Goal: Transaction & Acquisition: Download file/media

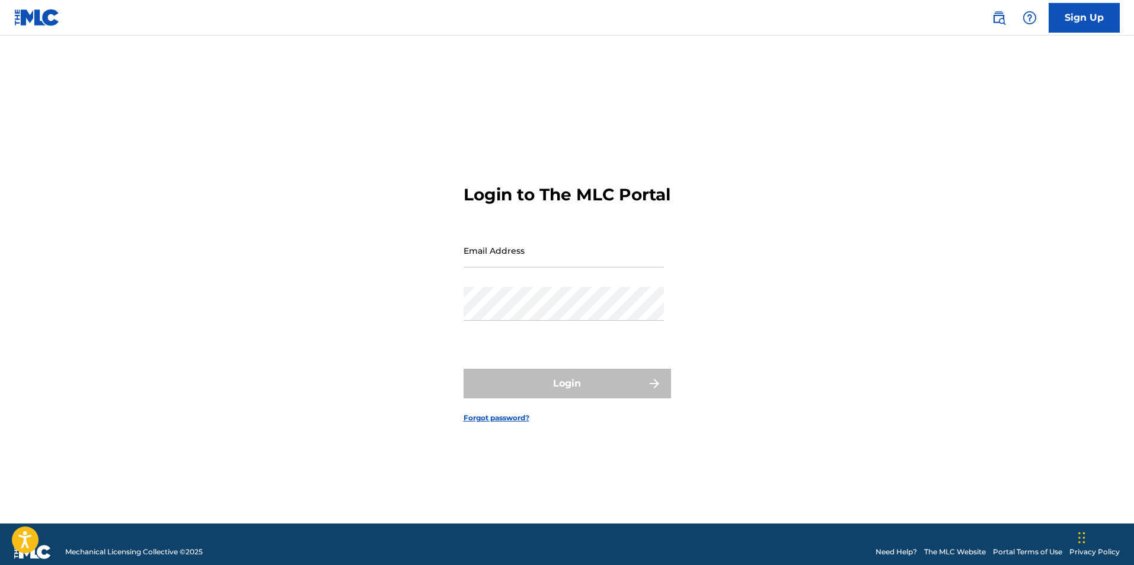
click at [532, 261] on input "Email Address" at bounding box center [564, 251] width 200 height 34
type input "[EMAIL_ADDRESS][DOMAIN_NAME]"
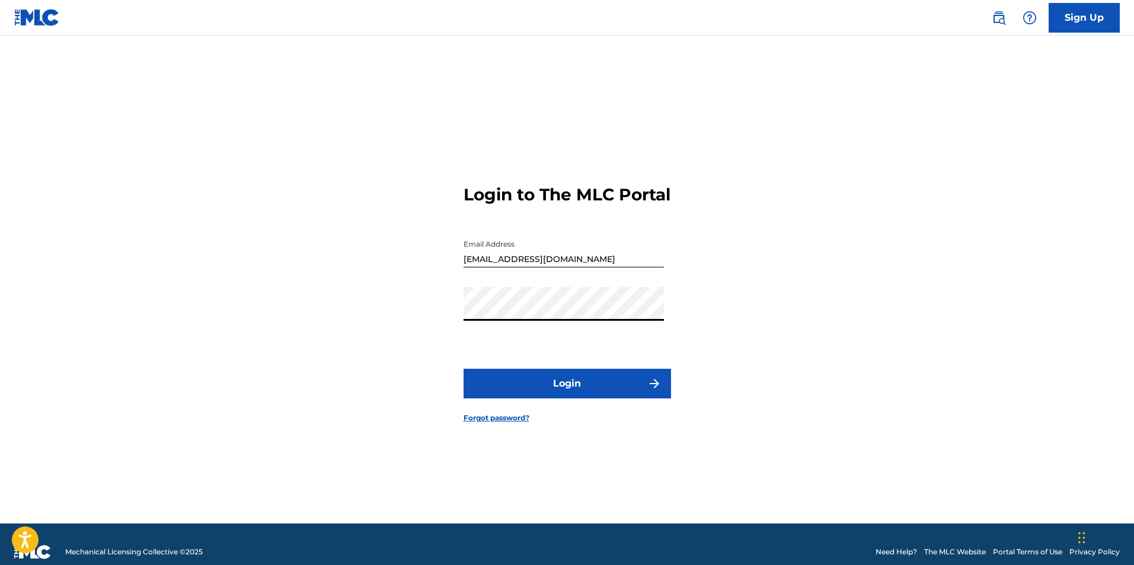
click at [545, 397] on button "Login" at bounding box center [567, 384] width 207 height 30
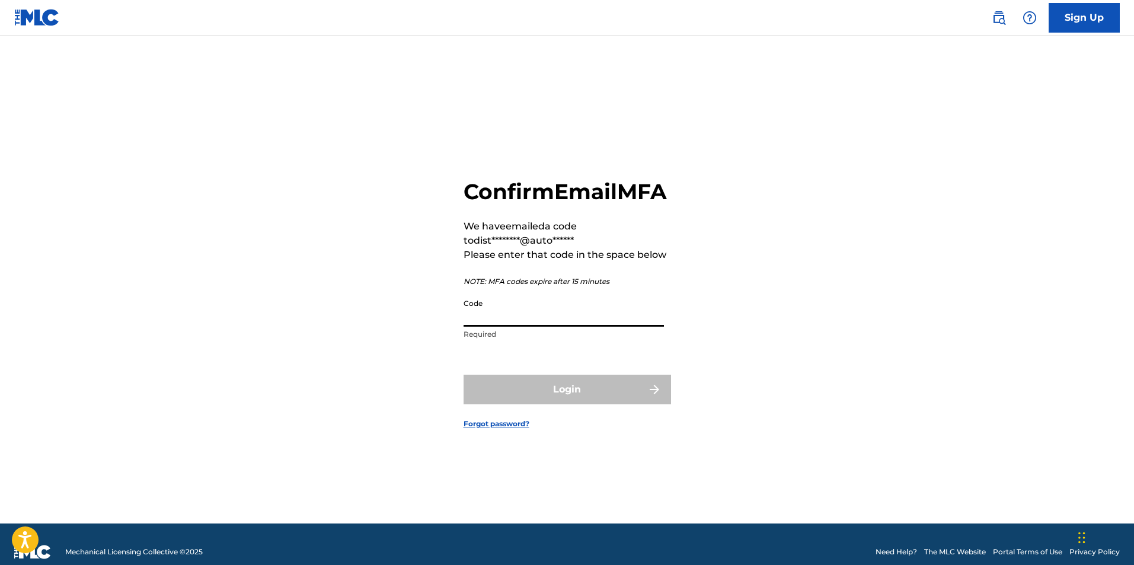
click at [495, 327] on input "Code" at bounding box center [564, 310] width 200 height 34
paste input "320973"
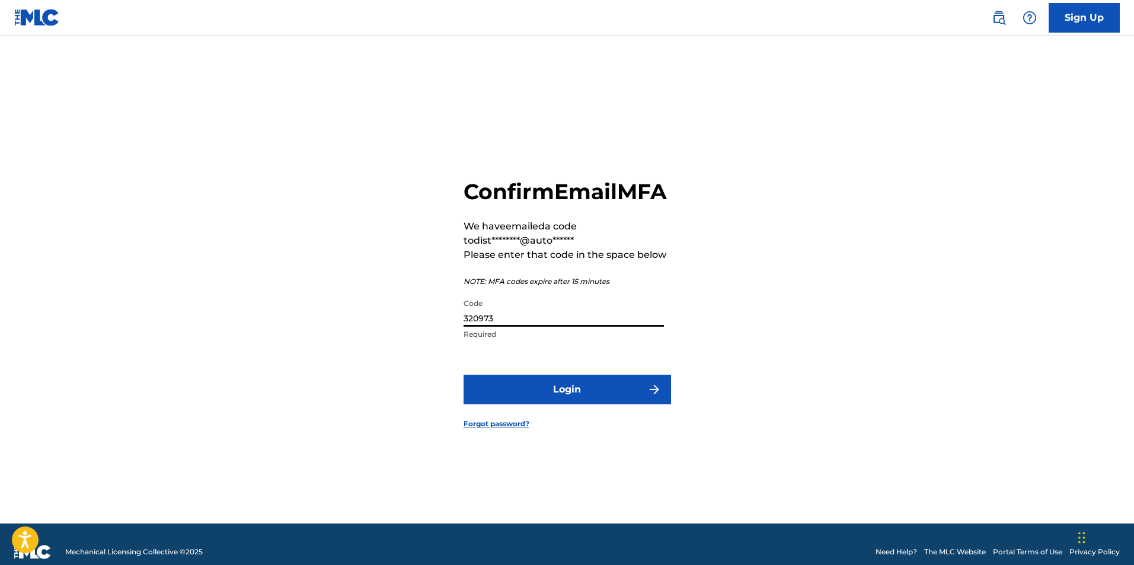
type input "320973"
click at [517, 404] on button "Login" at bounding box center [567, 390] width 207 height 30
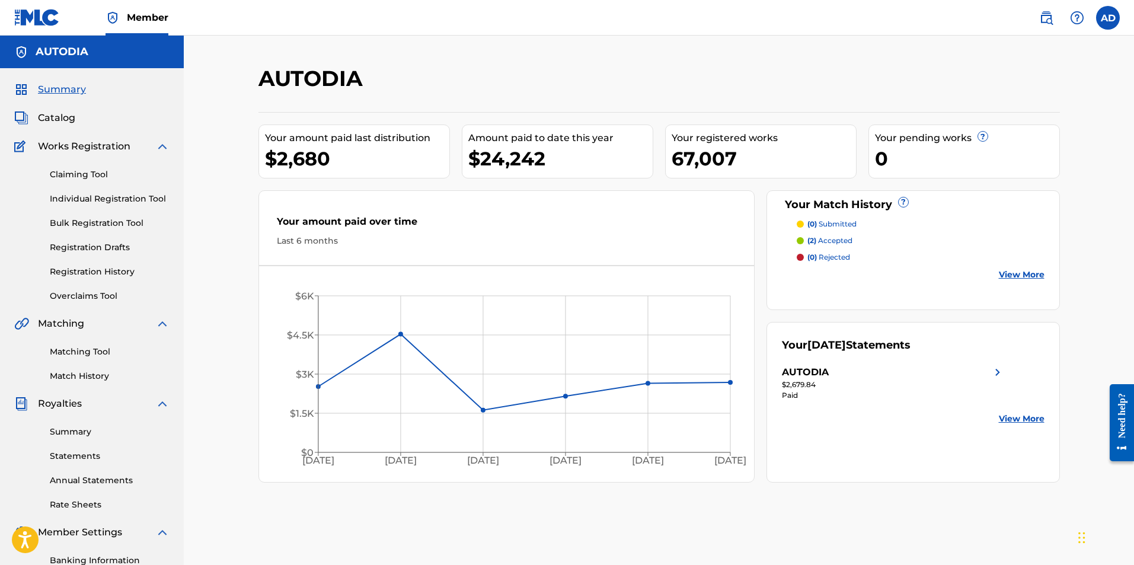
click at [83, 429] on link "Summary" at bounding box center [110, 432] width 120 height 12
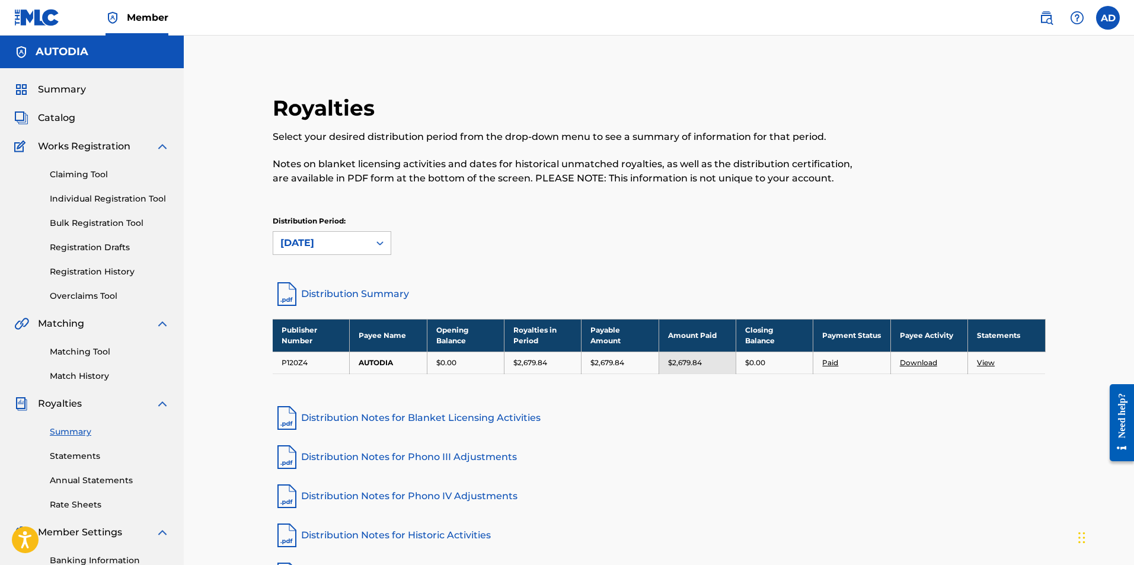
click at [980, 365] on link "View" at bounding box center [986, 362] width 18 height 9
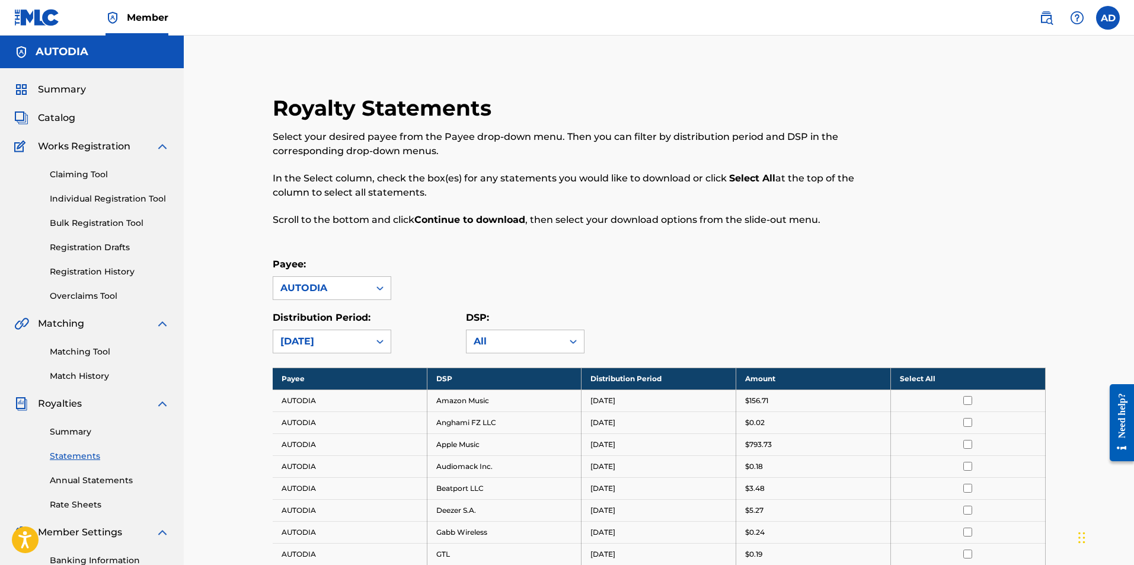
click at [927, 376] on th "Select All" at bounding box center [967, 379] width 155 height 22
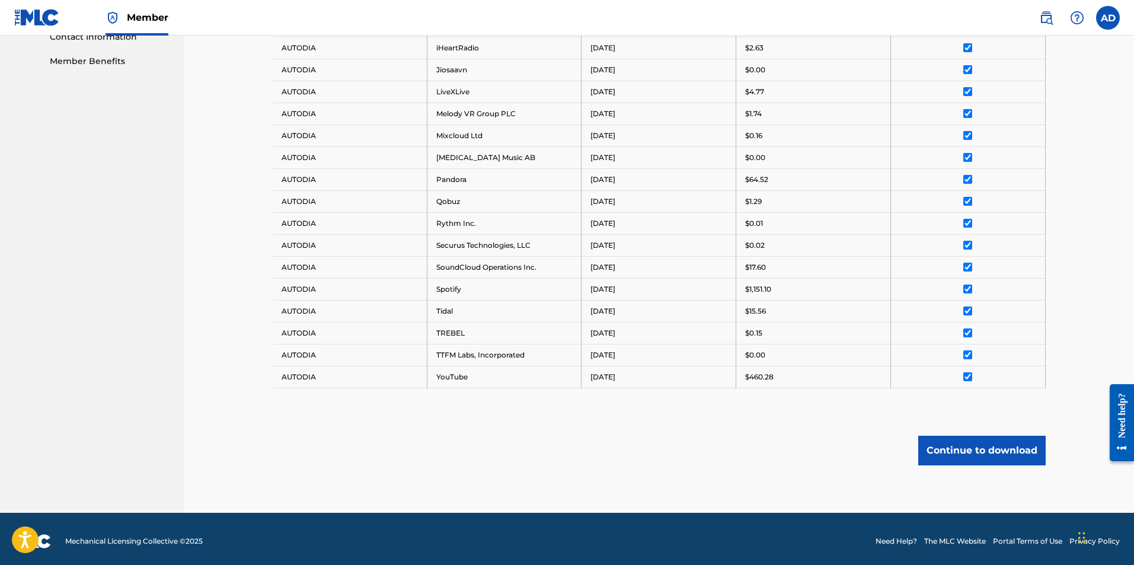
scroll to position [577, 0]
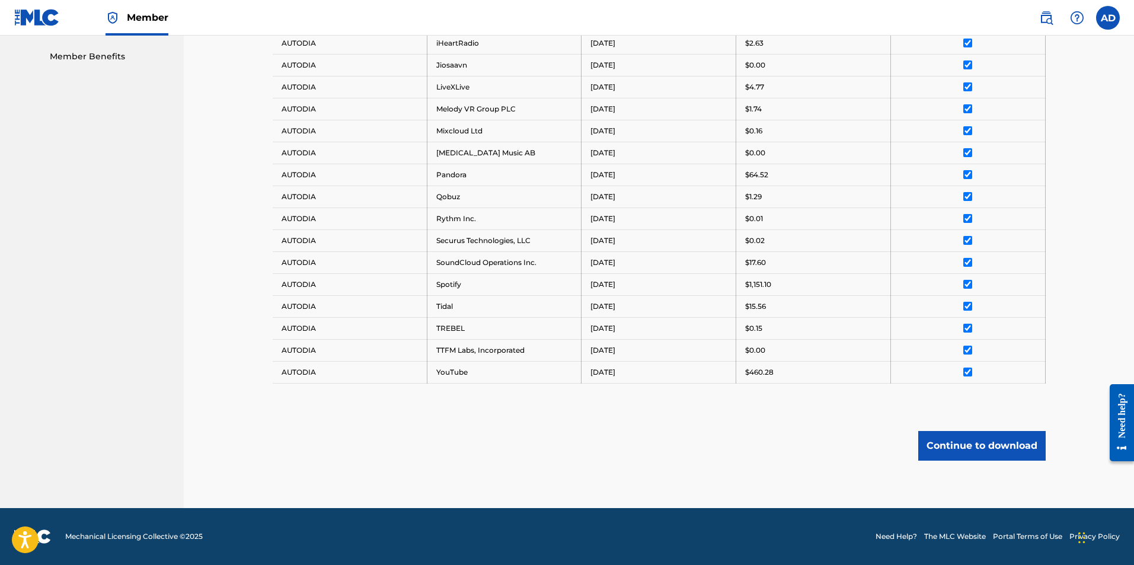
click at [1017, 433] on button "Continue to download" at bounding box center [981, 446] width 127 height 30
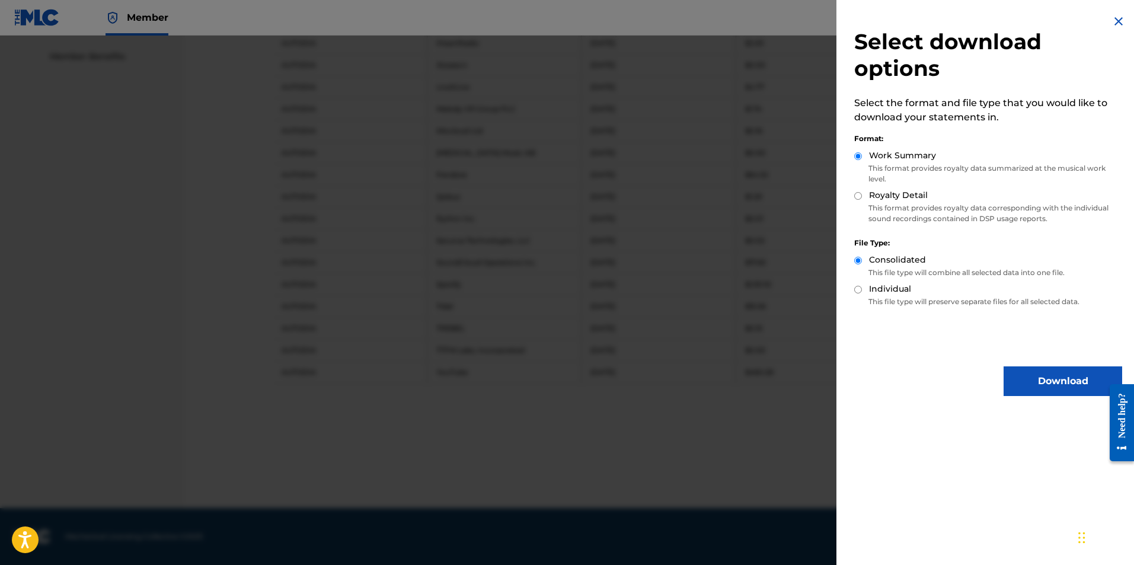
click at [877, 196] on label "Royalty Detail" at bounding box center [898, 195] width 59 height 12
click at [862, 196] on input "Royalty Detail" at bounding box center [858, 196] width 8 height 8
radio input "true"
click at [1021, 375] on button "Download" at bounding box center [1063, 381] width 119 height 30
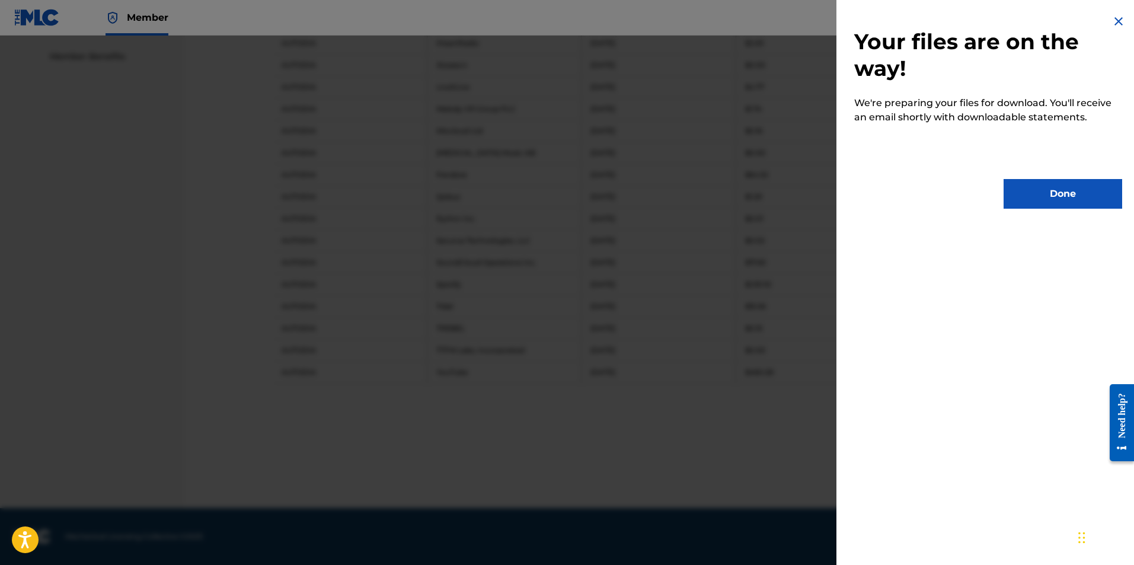
click at [1116, 21] on img at bounding box center [1118, 21] width 14 height 14
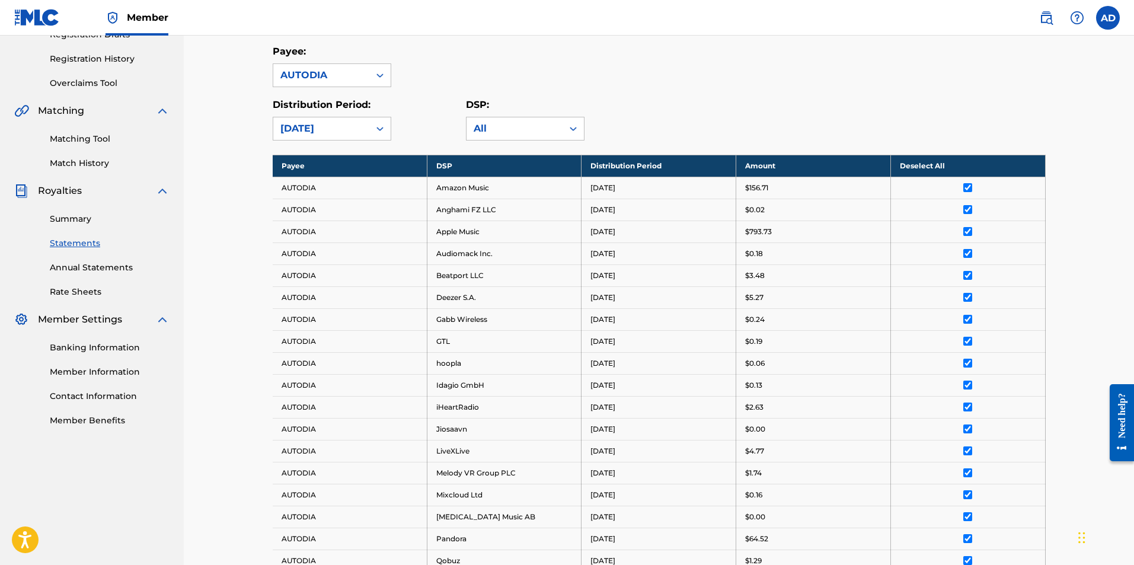
scroll to position [43, 0]
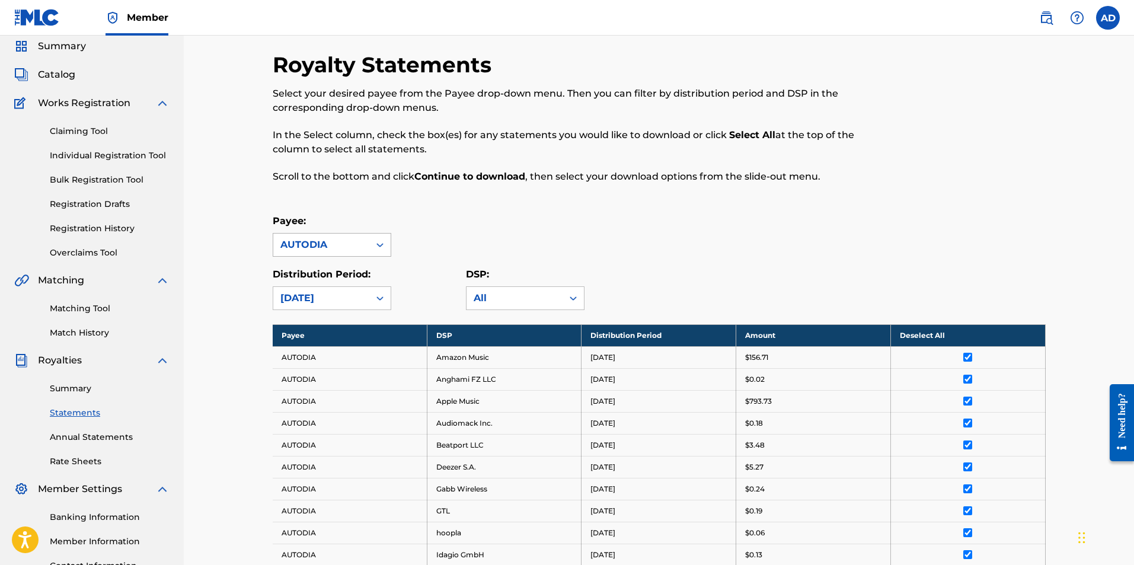
click at [379, 245] on icon at bounding box center [380, 245] width 12 height 12
click at [379, 294] on icon at bounding box center [380, 298] width 12 height 12
click at [318, 298] on div "[DATE]" at bounding box center [321, 298] width 82 height 14
click at [79, 388] on link "Summary" at bounding box center [110, 388] width 120 height 12
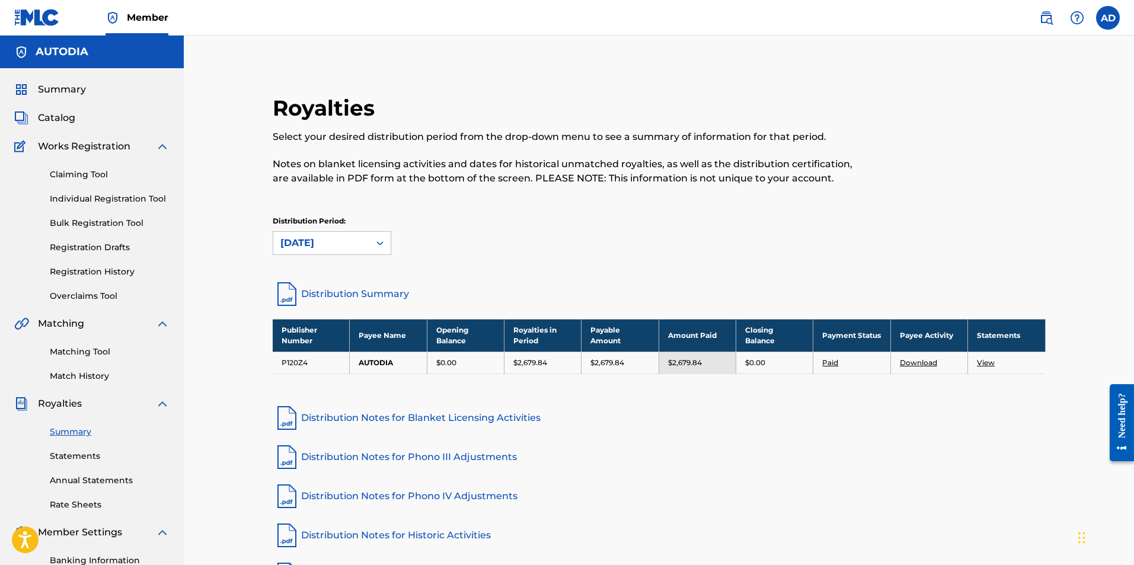
click at [831, 363] on link "Paid" at bounding box center [830, 362] width 16 height 9
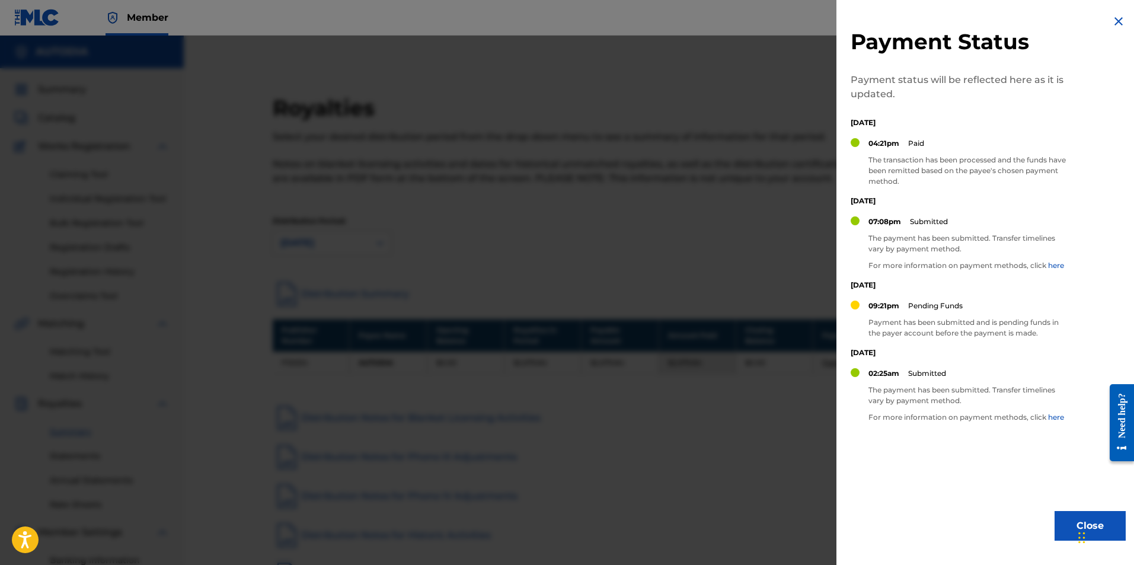
click at [1116, 20] on img at bounding box center [1118, 21] width 14 height 14
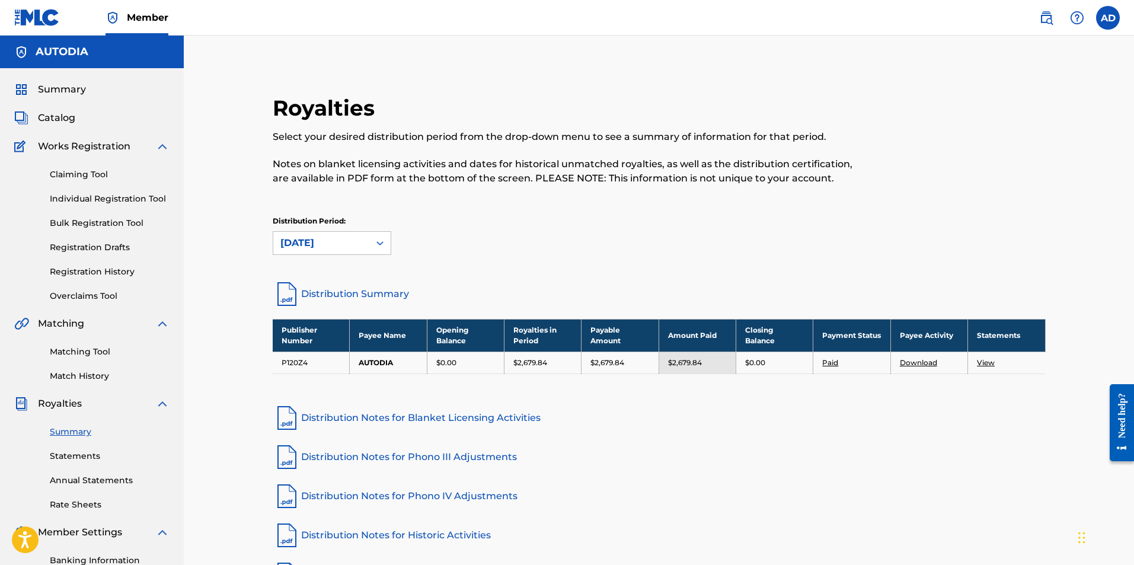
click at [916, 360] on link "Download" at bounding box center [918, 362] width 37 height 9
click at [362, 415] on link "Distribution Notes for Blanket Licensing Activities" at bounding box center [659, 418] width 773 height 28
click at [432, 459] on link "Distribution Notes for Phono III Adjustments" at bounding box center [659, 457] width 773 height 28
click at [371, 499] on link "Distribution Notes for Phono IV Adjustments" at bounding box center [659, 496] width 773 height 28
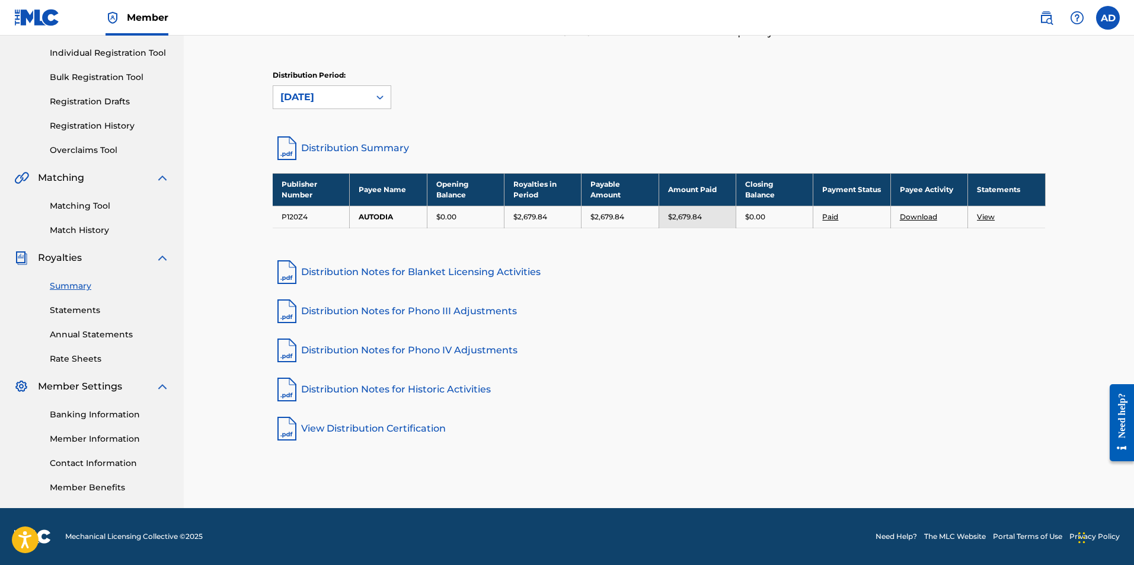
click at [403, 389] on link "Distribution Notes for Historic Activities" at bounding box center [659, 389] width 773 height 28
click at [382, 428] on link "View Distribution Certification" at bounding box center [659, 428] width 773 height 28
click at [93, 337] on link "Annual Statements" at bounding box center [110, 334] width 120 height 12
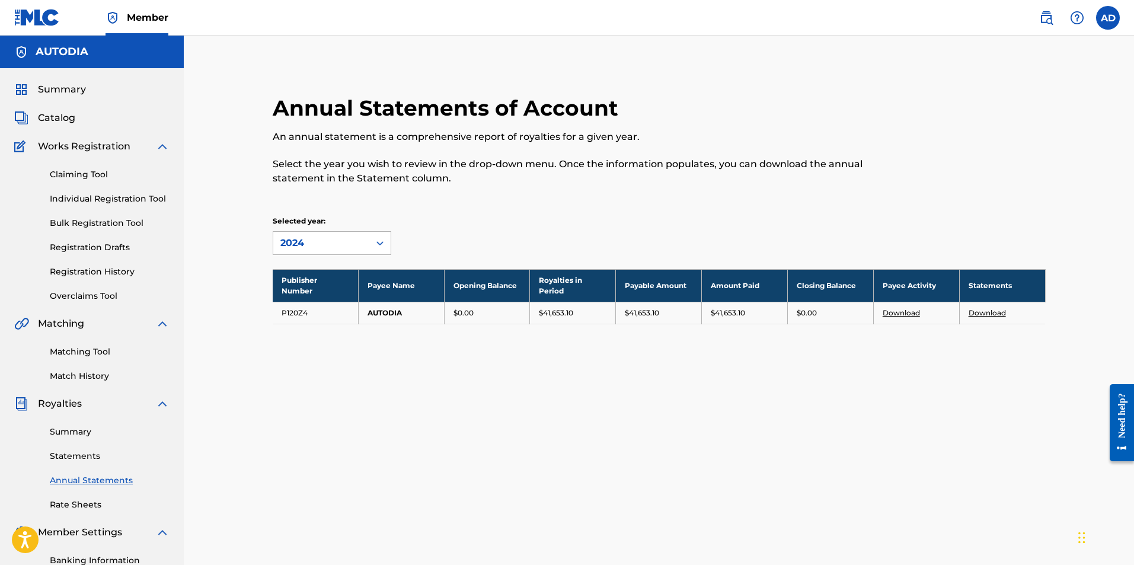
click at [380, 244] on icon at bounding box center [380, 243] width 12 height 12
click at [92, 503] on link "Rate Sheets" at bounding box center [110, 505] width 120 height 12
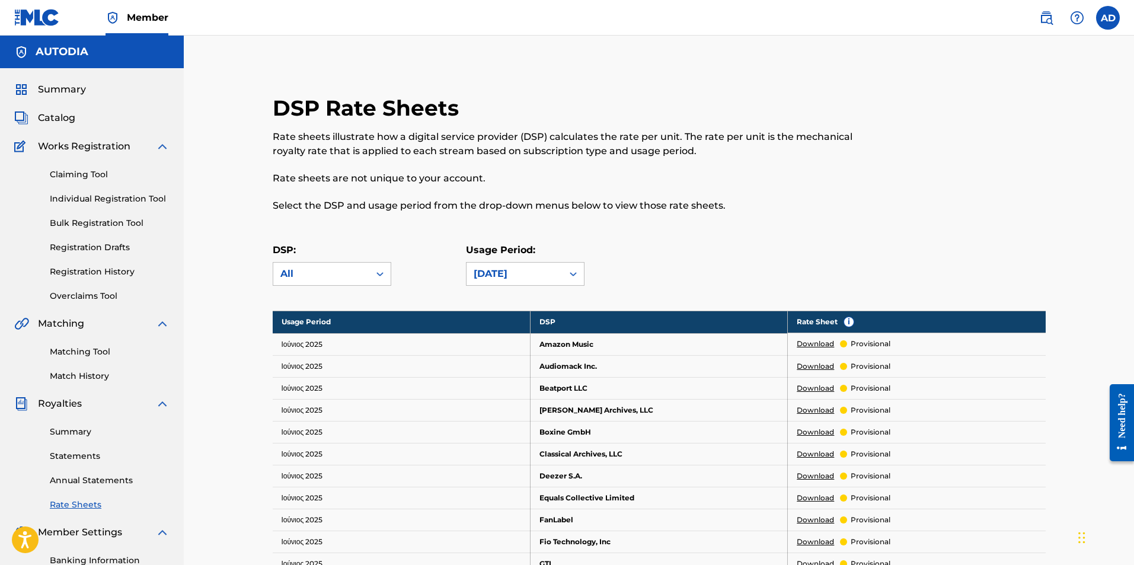
click at [75, 424] on div "Summary Statements Annual Statements Rate Sheets" at bounding box center [91, 461] width 155 height 100
click at [75, 433] on link "Summary" at bounding box center [110, 432] width 120 height 12
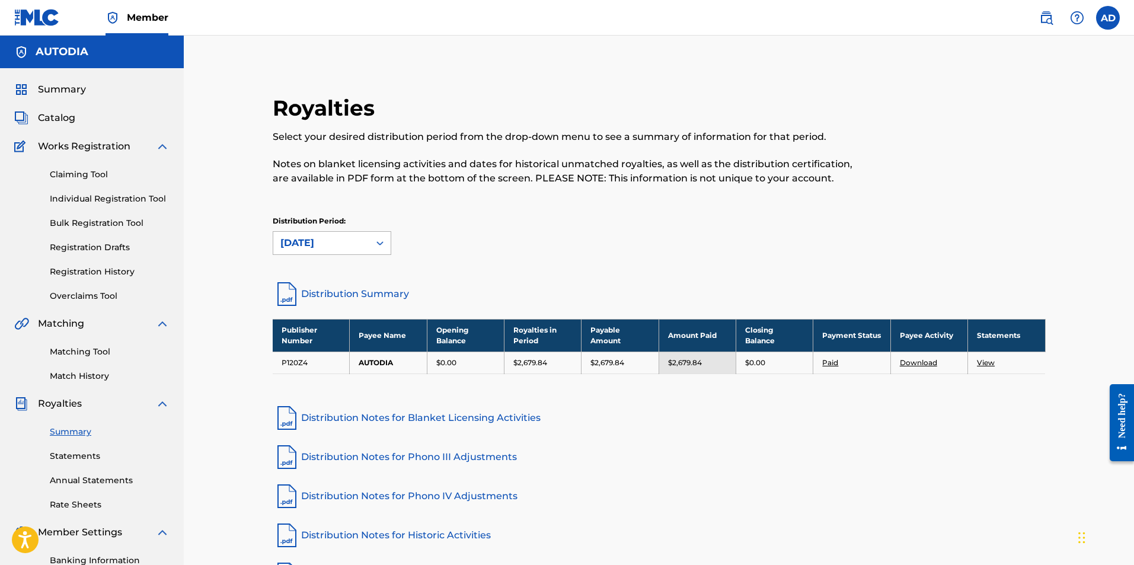
click at [381, 244] on icon at bounding box center [380, 243] width 12 height 12
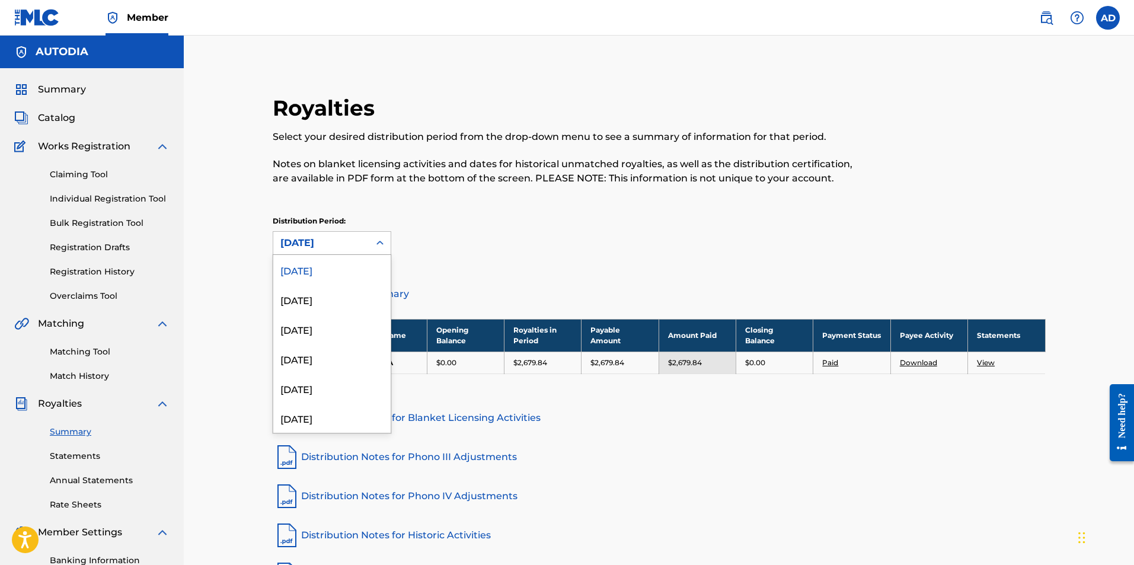
click at [649, 488] on link "Distribution Notes for Phono IV Adjustments" at bounding box center [659, 496] width 773 height 28
